Goal: Navigation & Orientation: Find specific page/section

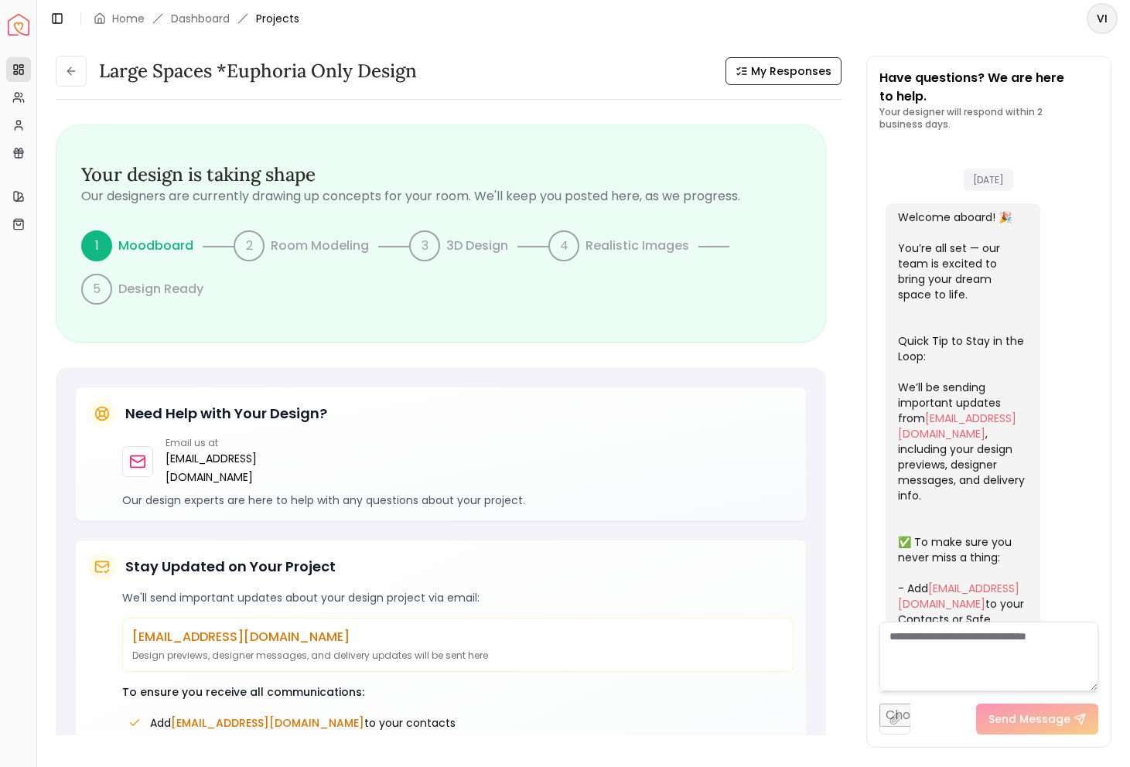
scroll to position [2185, 0]
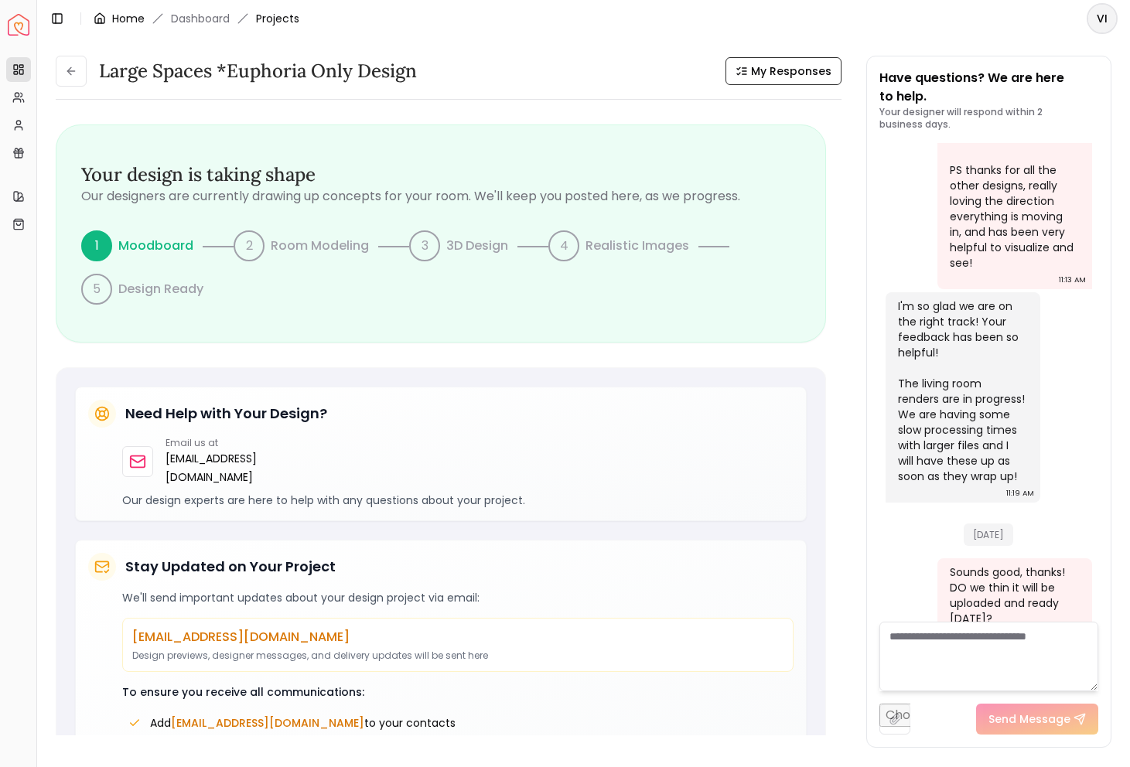
click at [118, 18] on link "Home" at bounding box center [128, 18] width 32 height 15
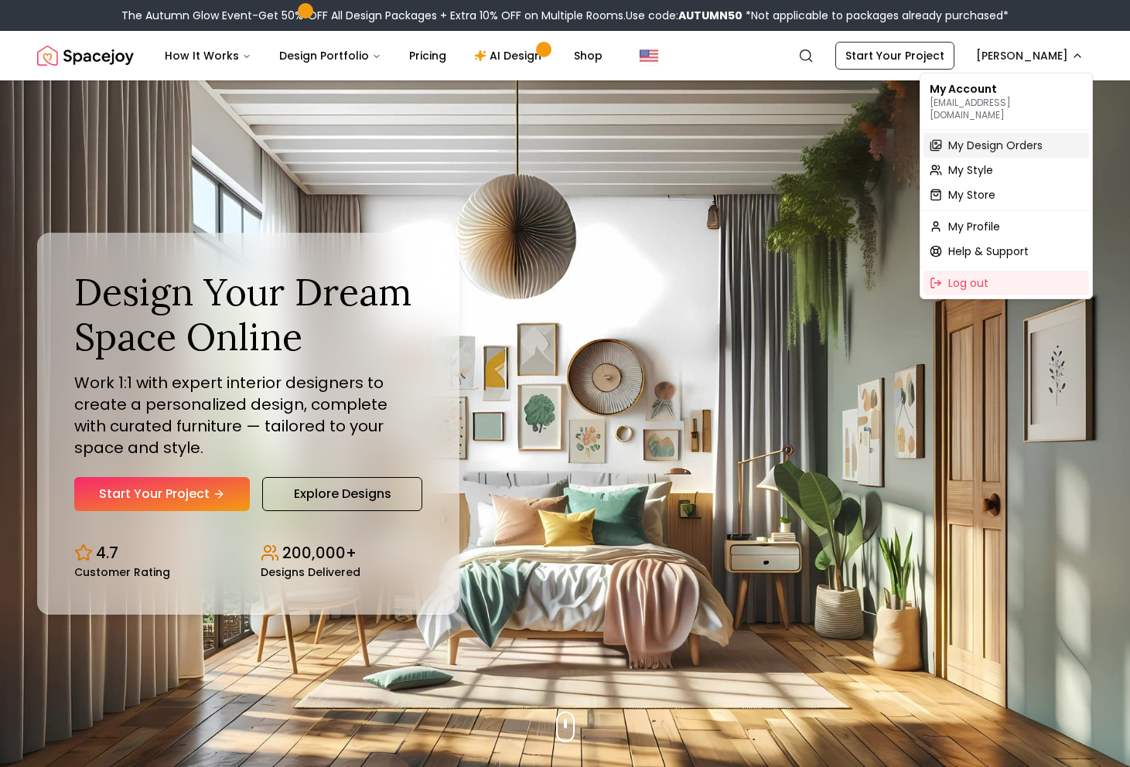
click at [985, 138] on span "My Design Orders" at bounding box center [995, 145] width 94 height 15
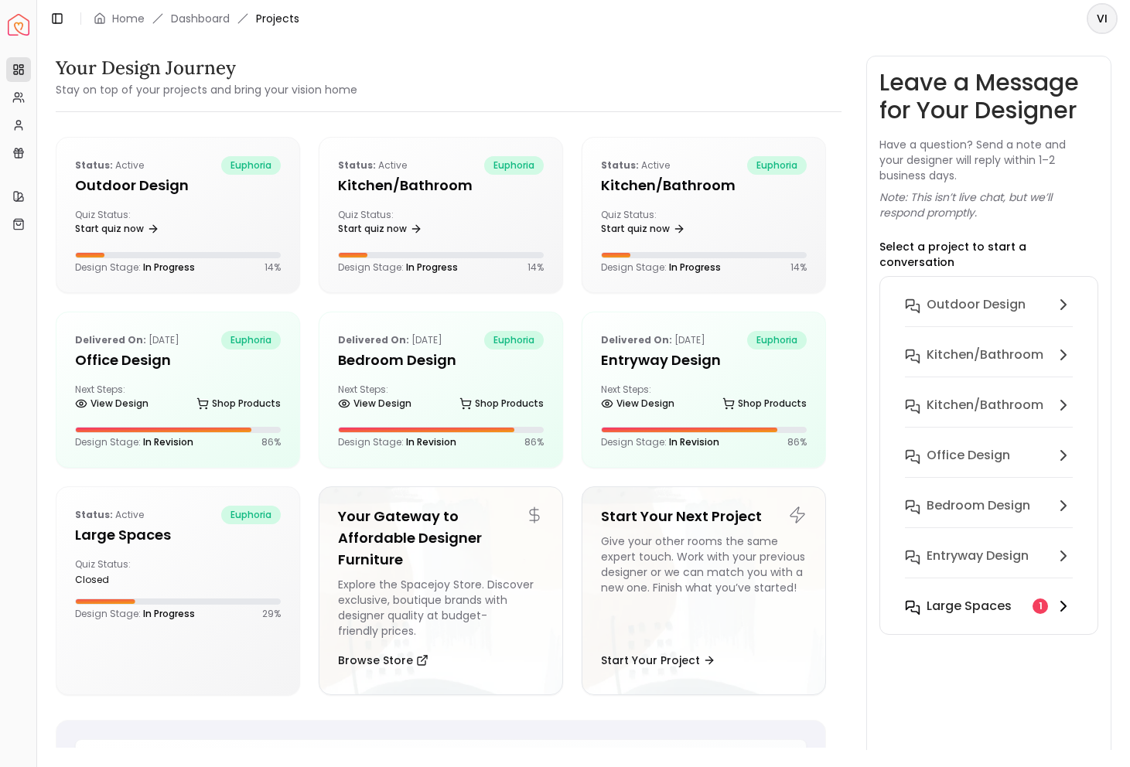
click at [971, 597] on h6 "Large Spaces" at bounding box center [968, 606] width 85 height 19
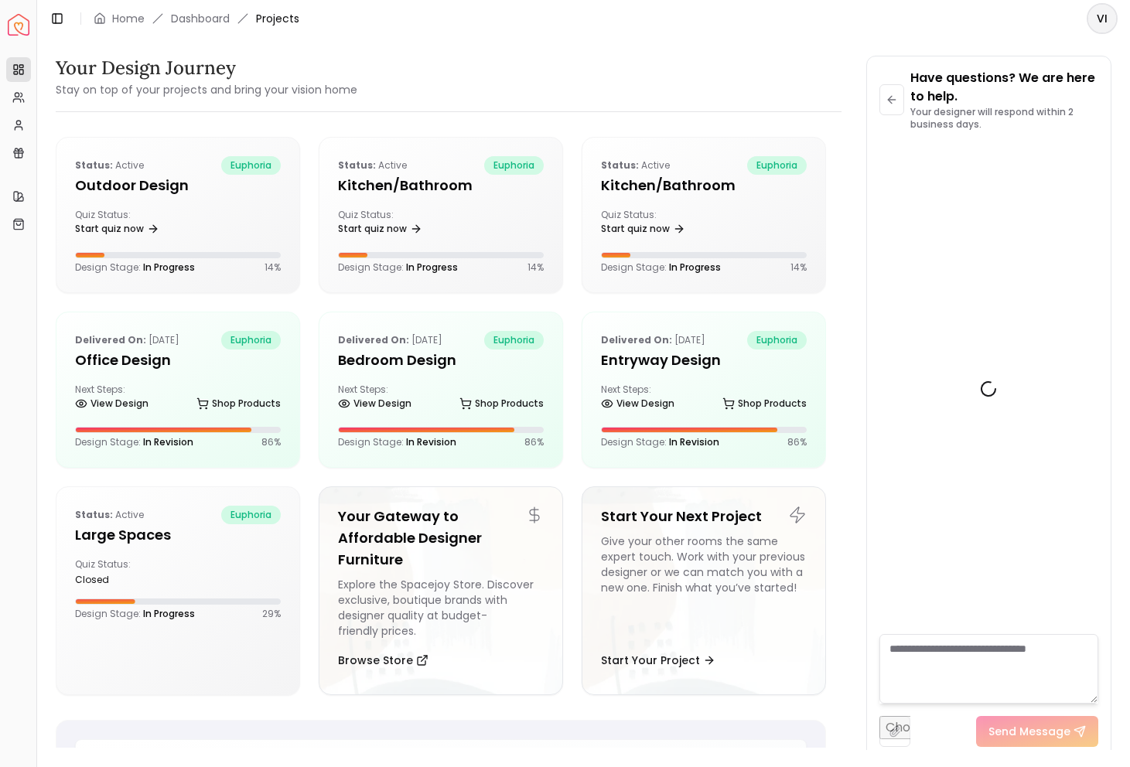
scroll to position [2525, 0]
